Goal: Transaction & Acquisition: Book appointment/travel/reservation

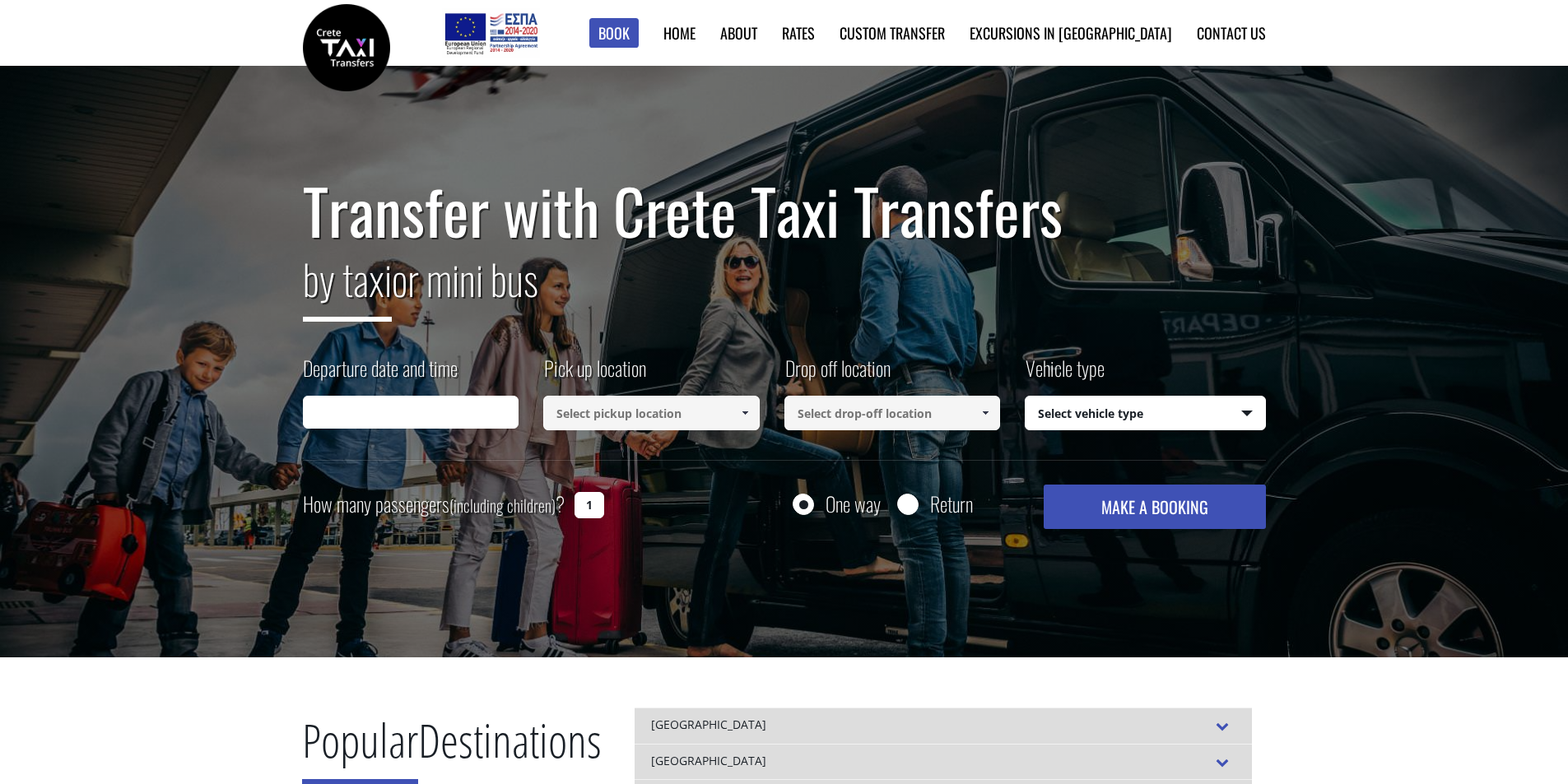
type input "[DATE] 14:02"
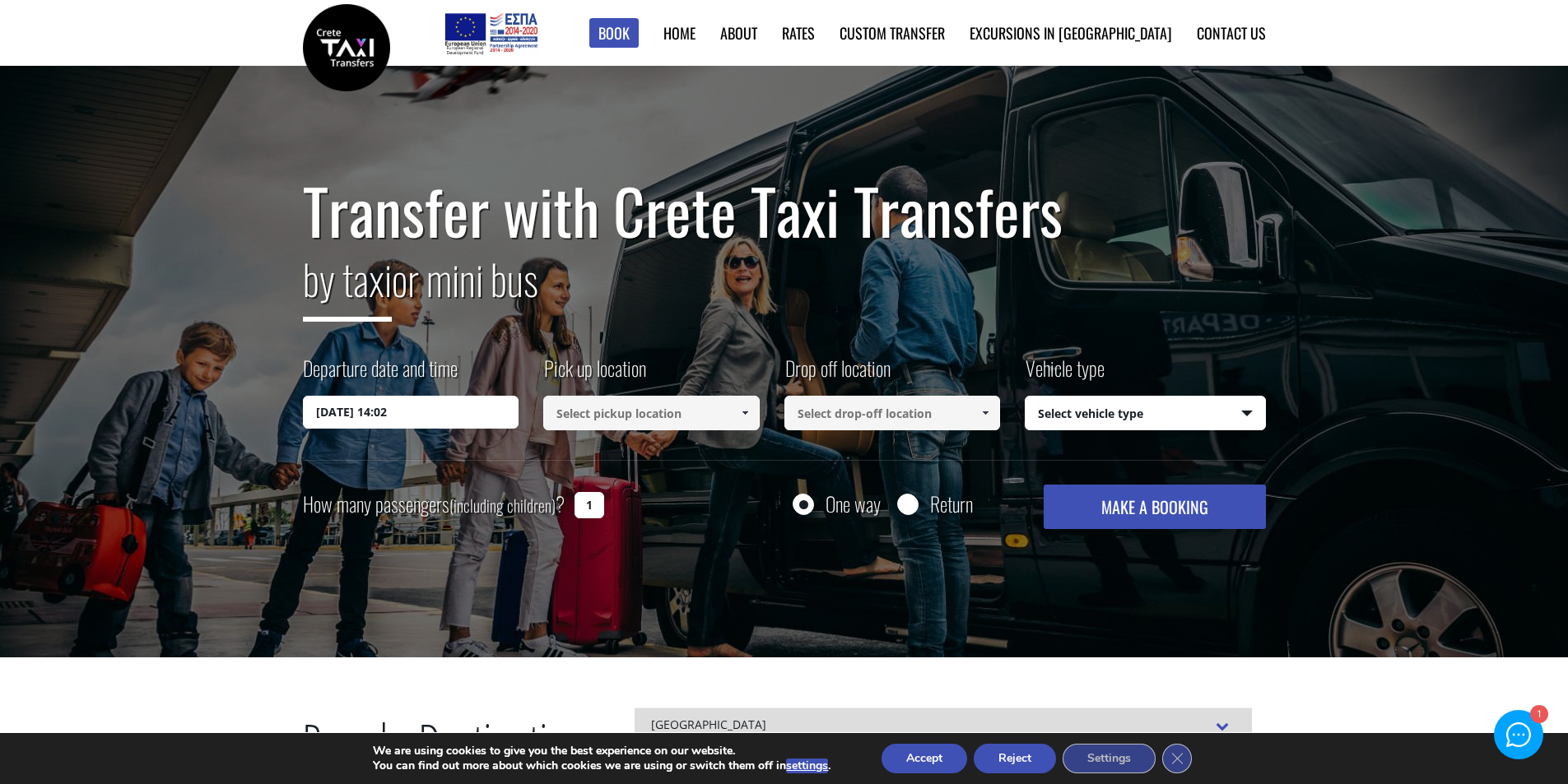
click at [699, 417] on input at bounding box center [651, 412] width 217 height 34
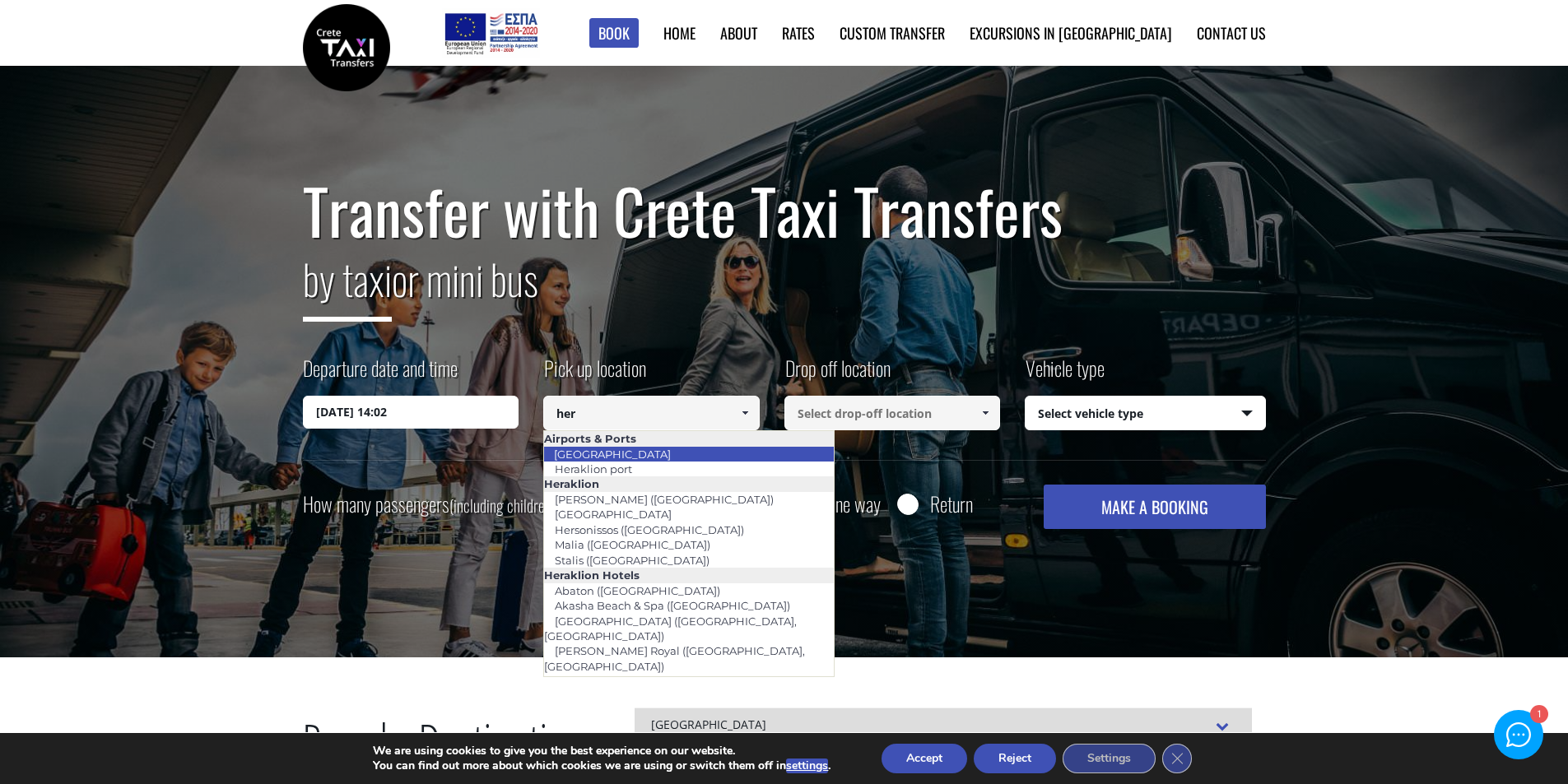
click at [675, 456] on li "[GEOGRAPHIC_DATA]" at bounding box center [689, 455] width 290 height 15
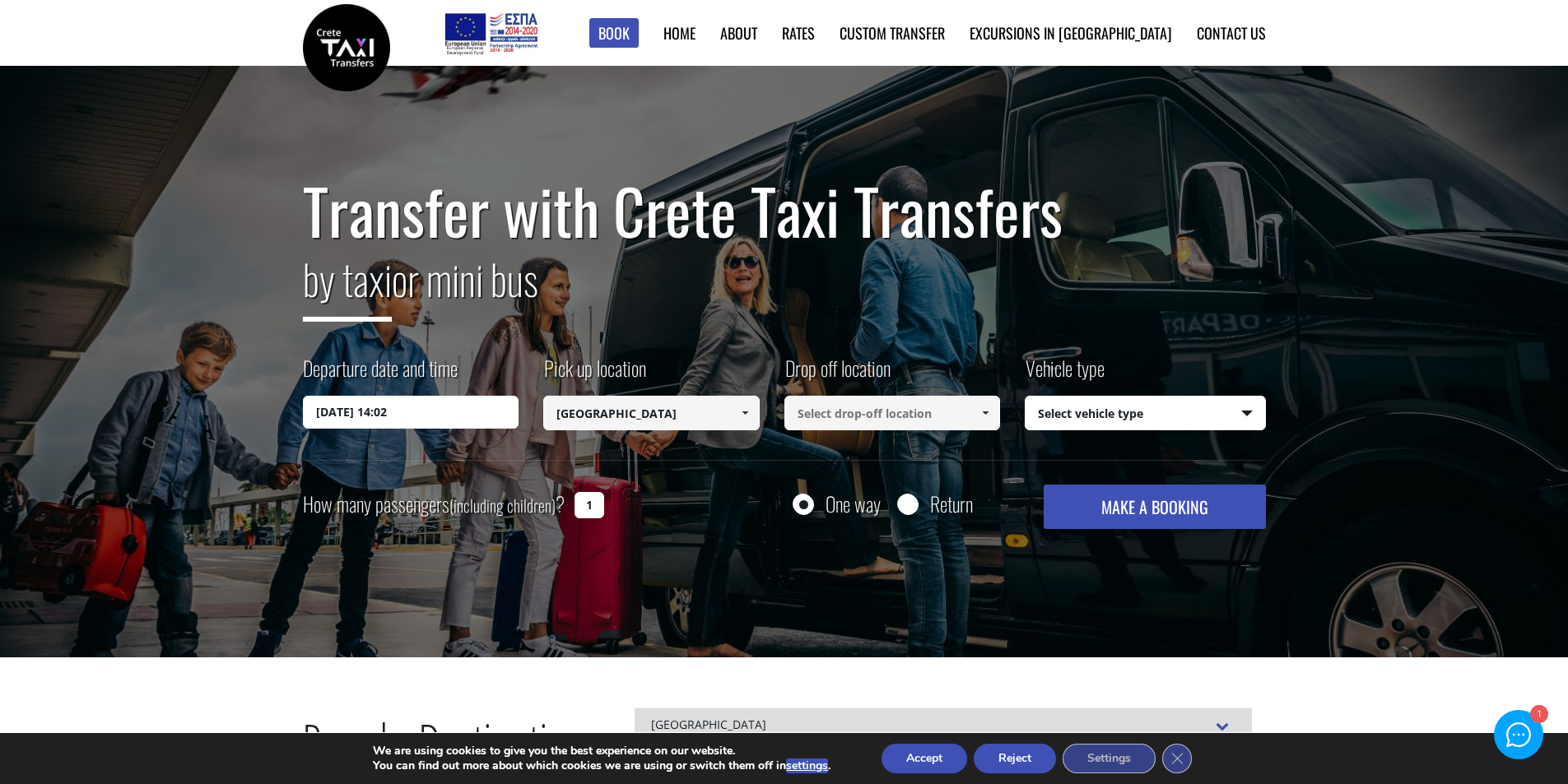
type input "[GEOGRAPHIC_DATA]"
click at [837, 417] on input at bounding box center [892, 412] width 217 height 34
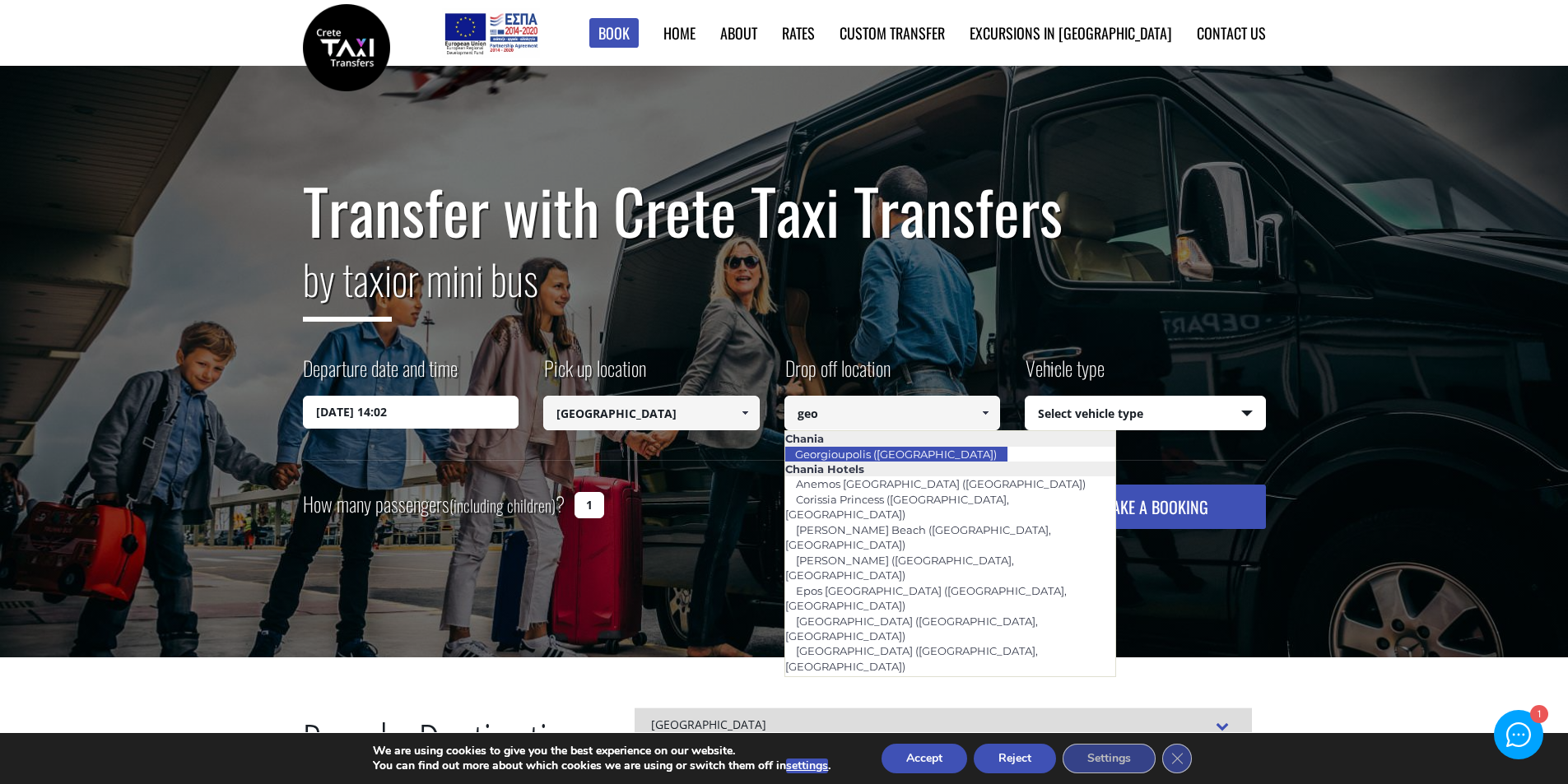
click at [876, 455] on link "Georgioupolis ([GEOGRAPHIC_DATA])" at bounding box center [896, 454] width 223 height 23
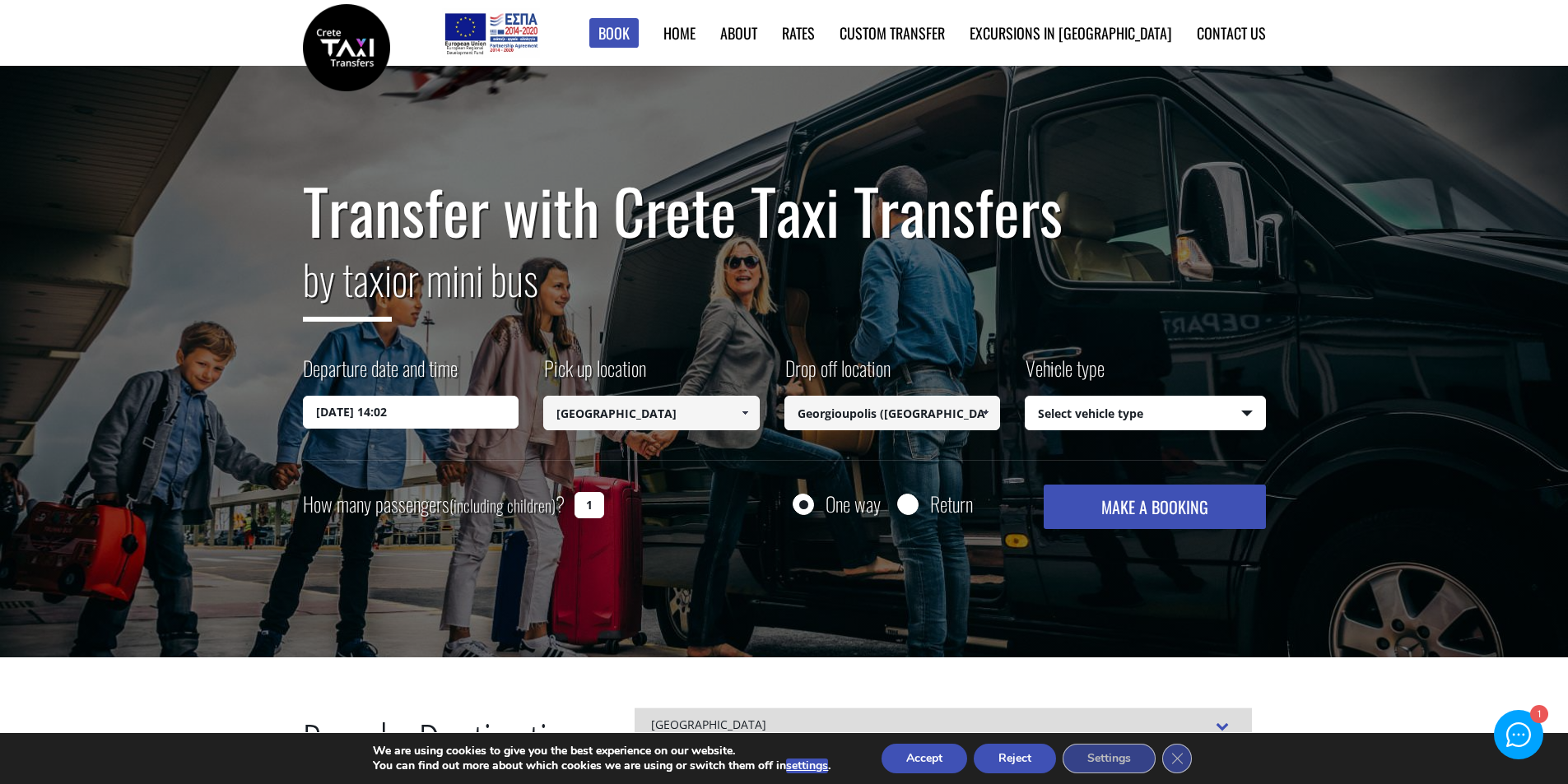
type input "Georgioupolis ([GEOGRAPHIC_DATA])"
click at [1094, 419] on select "Select vehicle type Taxi (4 passengers) Mercedes E Class Mini Van (7 passengers…" at bounding box center [1146, 413] width 240 height 34
select select "541"
click at [1026, 397] on select "Select vehicle type Taxi (4 passengers) Mercedes E Class Mini Van (7 passengers…" at bounding box center [1146, 413] width 240 height 34
click at [915, 505] on input "Return" at bounding box center [908, 505] width 20 height 20
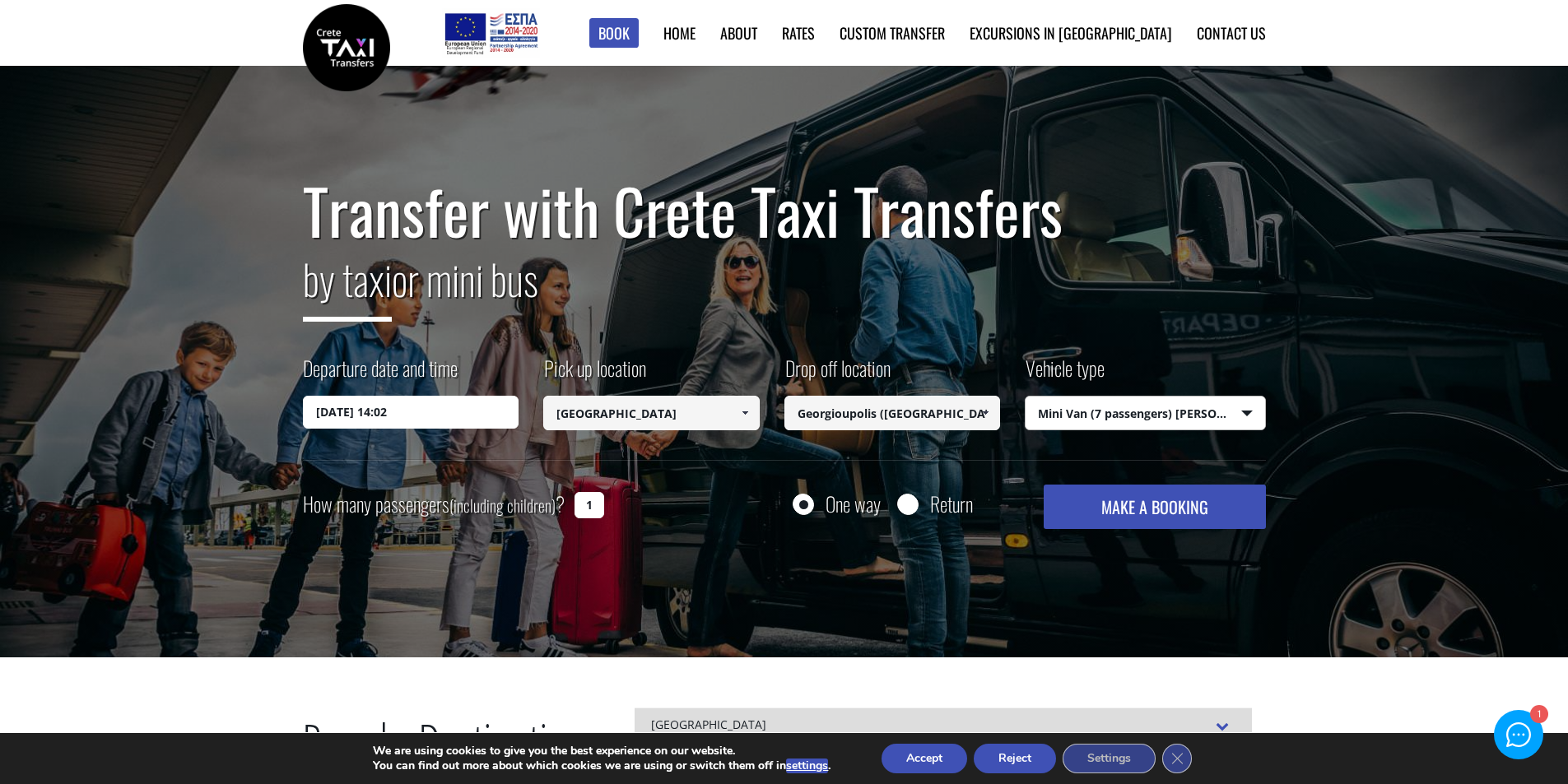
radio input "true"
type input "Georgioupolis ([GEOGRAPHIC_DATA])"
type input "[GEOGRAPHIC_DATA]"
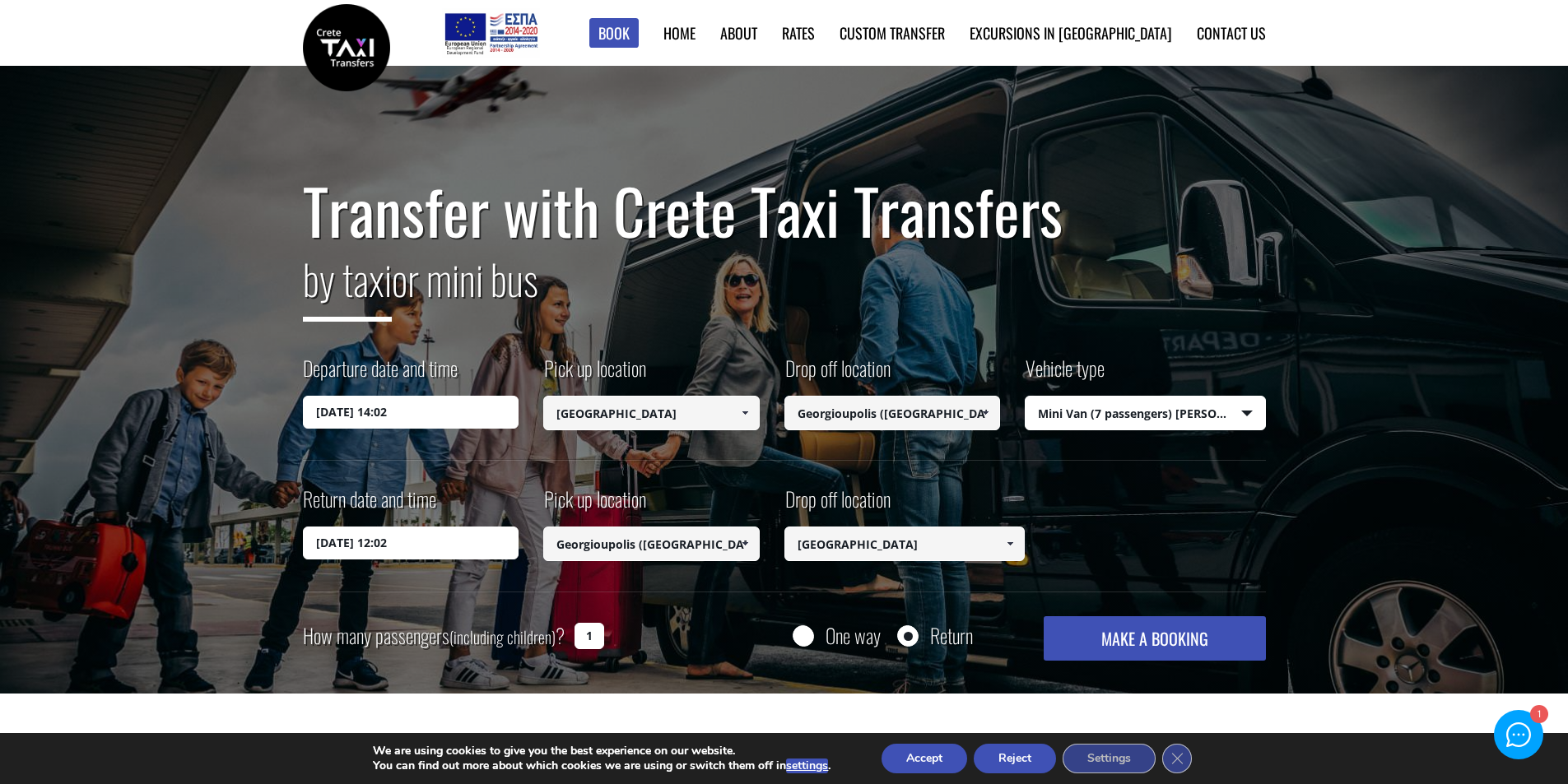
click at [600, 637] on input "1" at bounding box center [589, 636] width 30 height 27
type input "5"
click at [1153, 637] on button "MAKE A BOOKING" at bounding box center [1155, 638] width 221 height 44
click at [1190, 754] on icon "Close GDPR Cookie Banner" at bounding box center [1177, 758] width 30 height 25
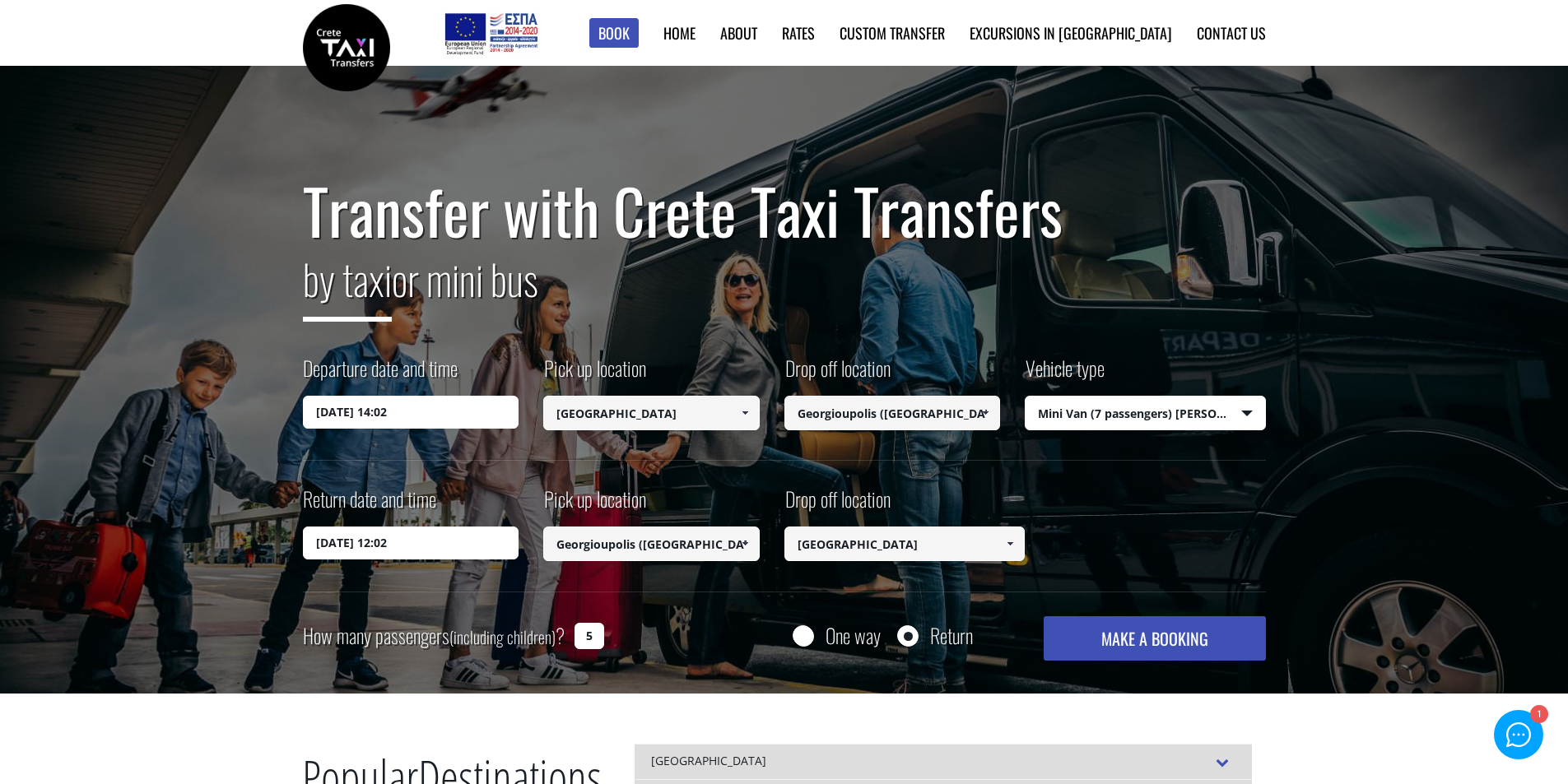
click at [1157, 650] on button "MAKE A BOOKING" at bounding box center [1155, 638] width 221 height 44
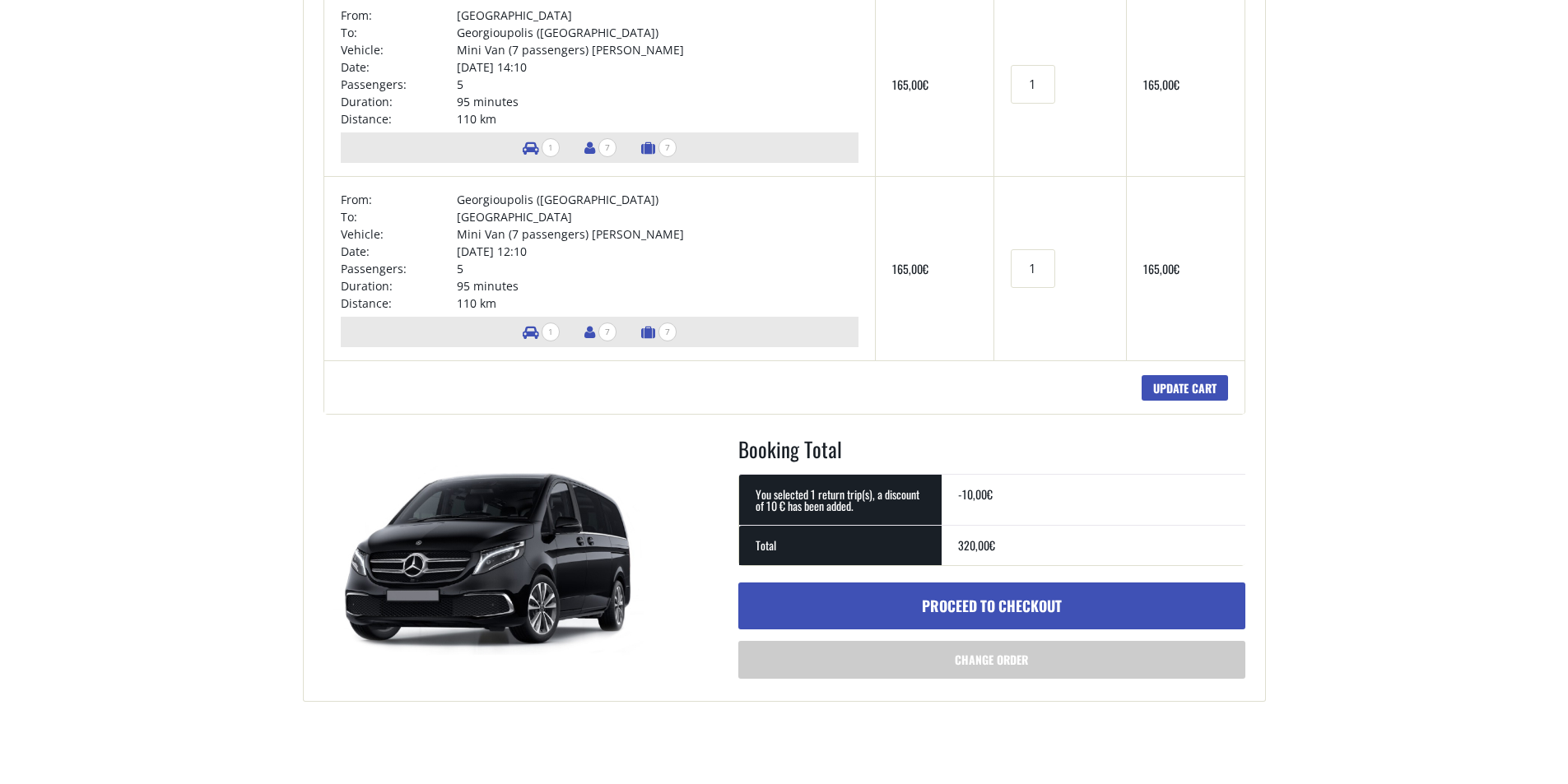
scroll to position [164, 0]
